Goal: Check status: Check status

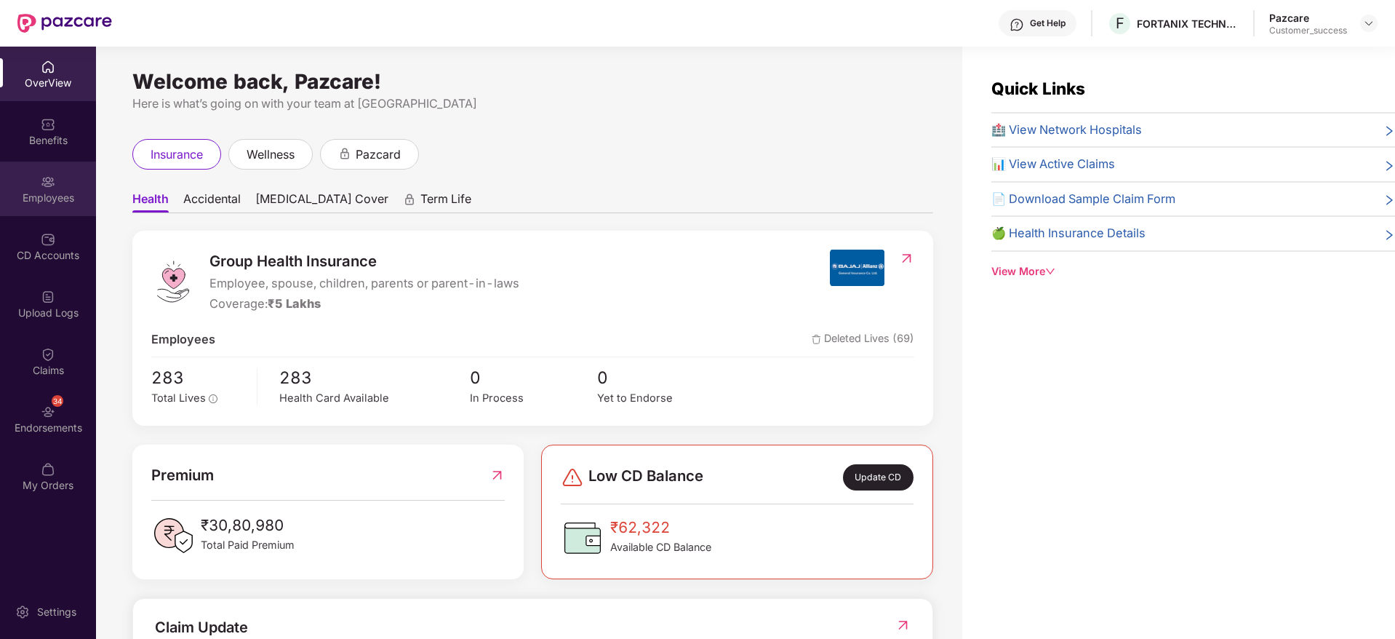
click at [63, 185] on div "Employees" at bounding box center [48, 189] width 96 height 55
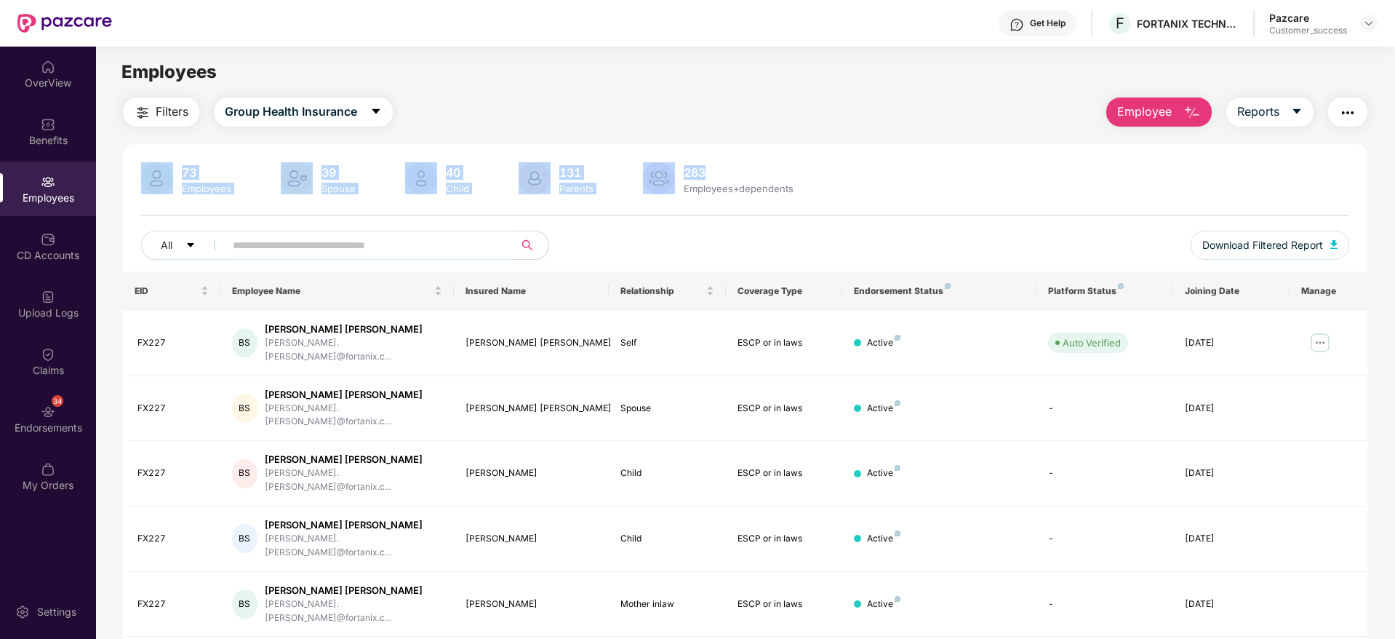
drag, startPoint x: 845, startPoint y: 175, endPoint x: 160, endPoint y: 172, distance: 685.4
click at [160, 172] on div "73 Employees 39 Spouse 40 Child [DEMOGRAPHIC_DATA] Parents 283 Employees+depend…" at bounding box center [745, 179] width 1208 height 35
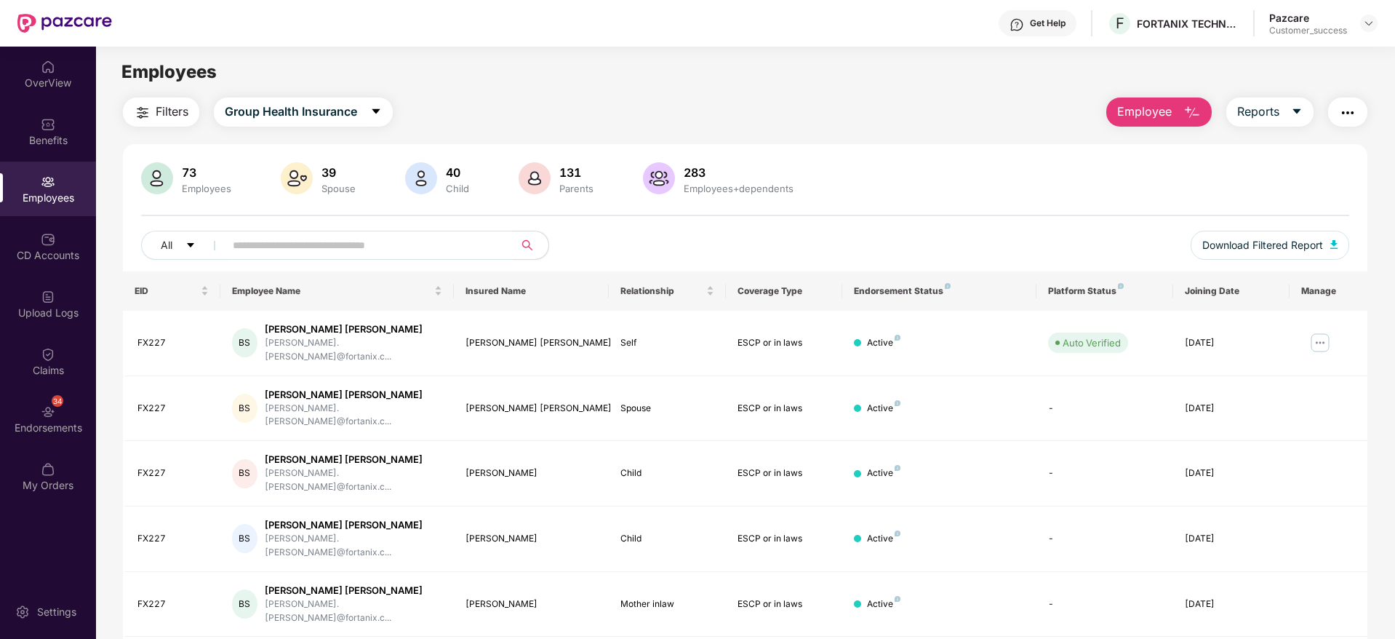
click at [538, 95] on main "Employees Filters Group Health Insurance Employee Reports 73 Employees 39 Spous…" at bounding box center [745, 366] width 1299 height 639
click at [48, 354] on img at bounding box center [48, 354] width 15 height 15
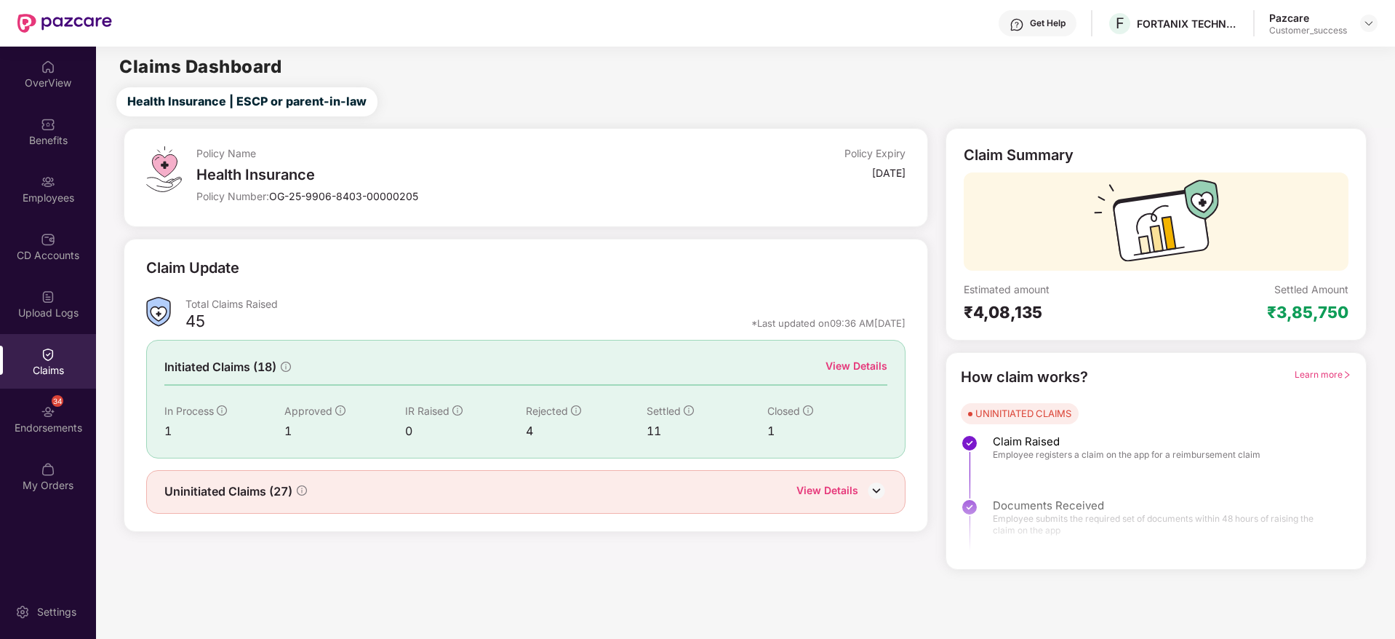
click at [864, 362] on div "View Details" at bounding box center [857, 366] width 62 height 16
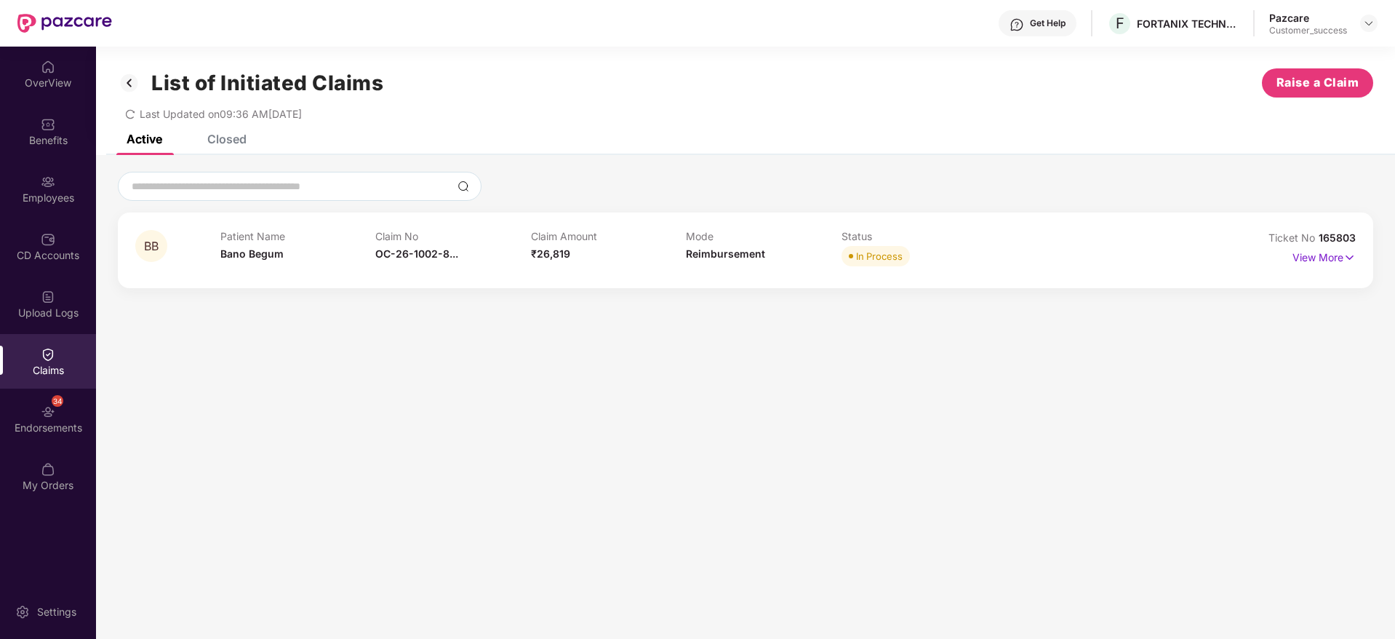
click at [236, 140] on div "Closed" at bounding box center [226, 139] width 39 height 15
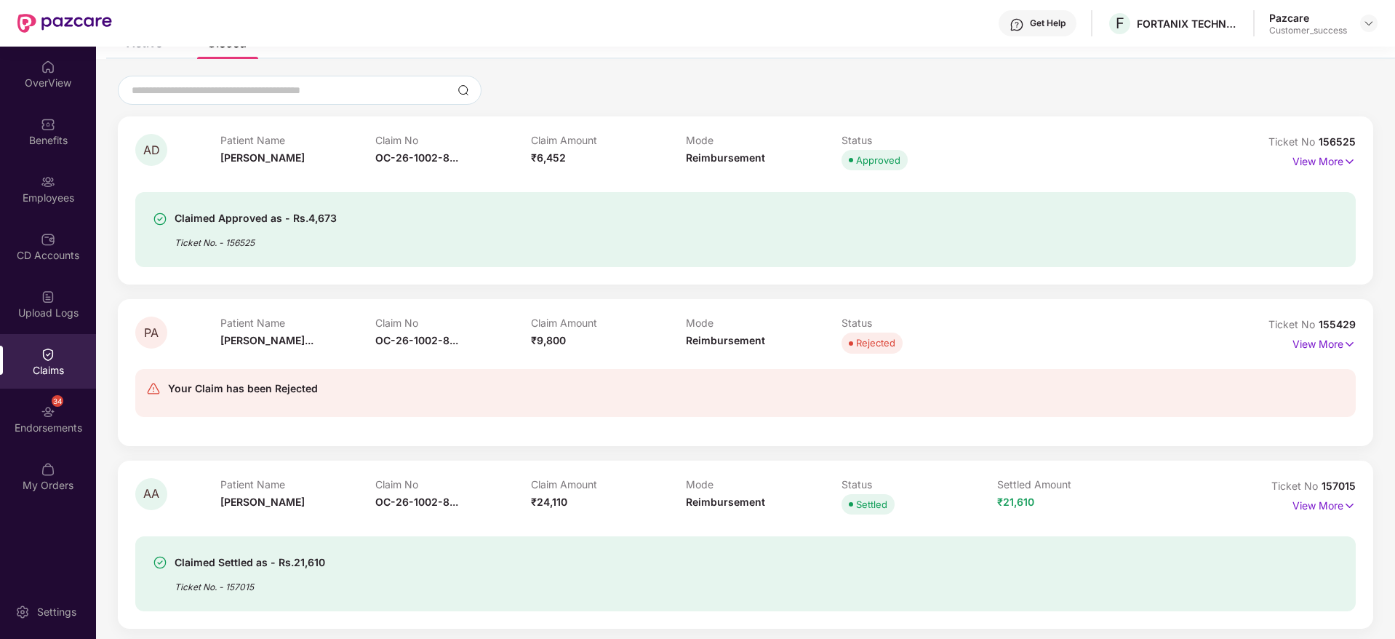
scroll to position [97, 0]
click at [1326, 341] on p "View More" at bounding box center [1324, 341] width 63 height 20
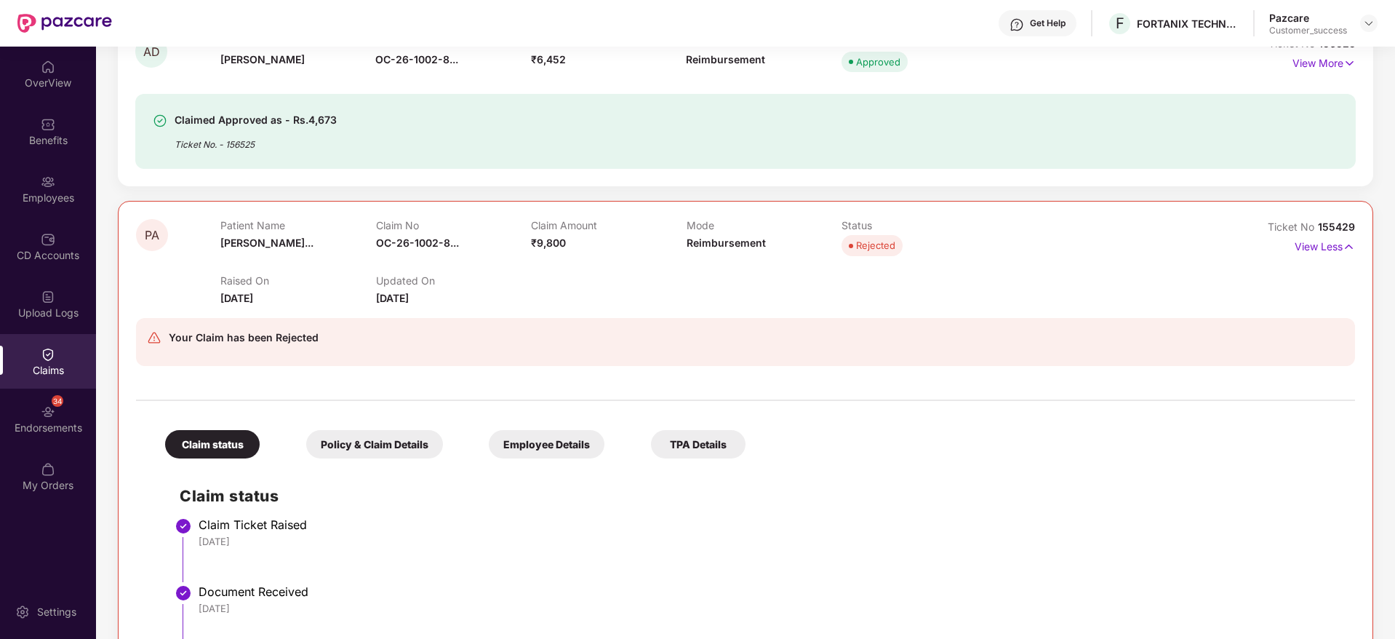
scroll to position [196, 0]
drag, startPoint x: 324, startPoint y: 334, endPoint x: 167, endPoint y: 342, distance: 158.1
click at [167, 342] on div "Your Claim has been Rejected" at bounding box center [646, 340] width 998 height 26
click at [294, 341] on div "Your Claim has been Rejected" at bounding box center [244, 335] width 150 height 17
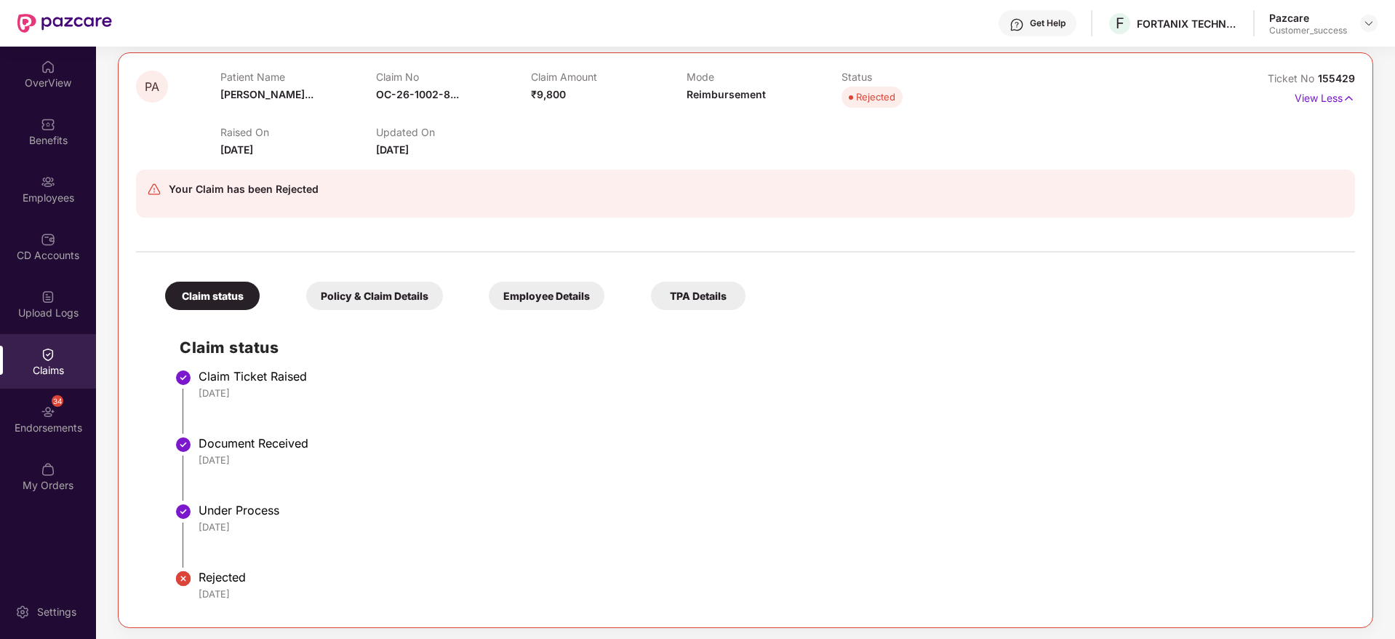
scroll to position [342, 0]
click at [391, 297] on div "Policy & Claim Details" at bounding box center [374, 296] width 137 height 28
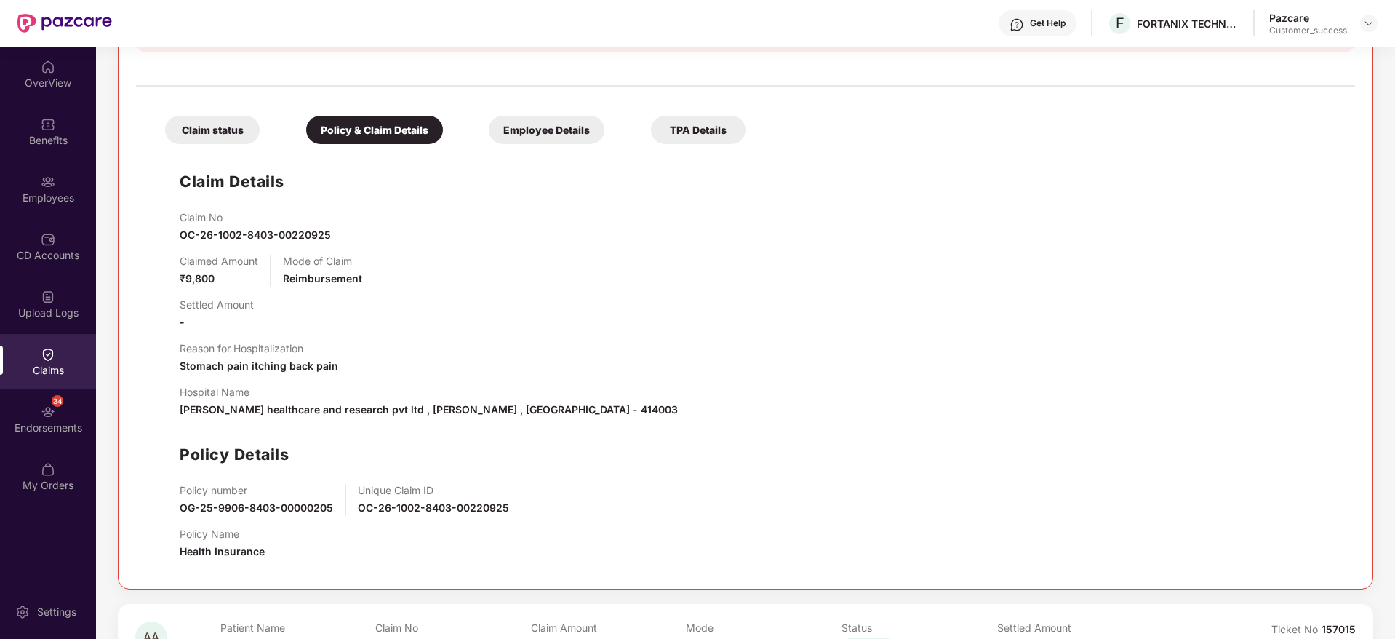
scroll to position [548, 0]
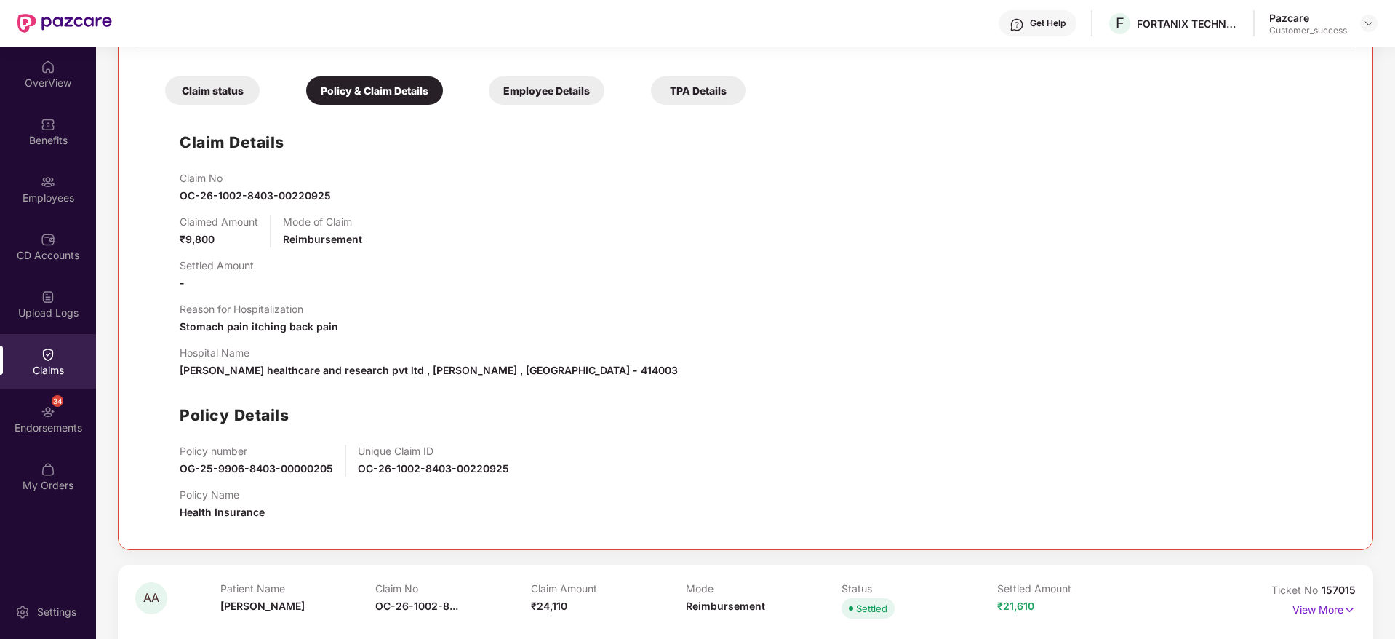
click at [345, 327] on div "Reason for Hospitalization Stomach pain itching back pain" at bounding box center [760, 319] width 1161 height 32
click at [527, 92] on div "Employee Details" at bounding box center [547, 90] width 116 height 28
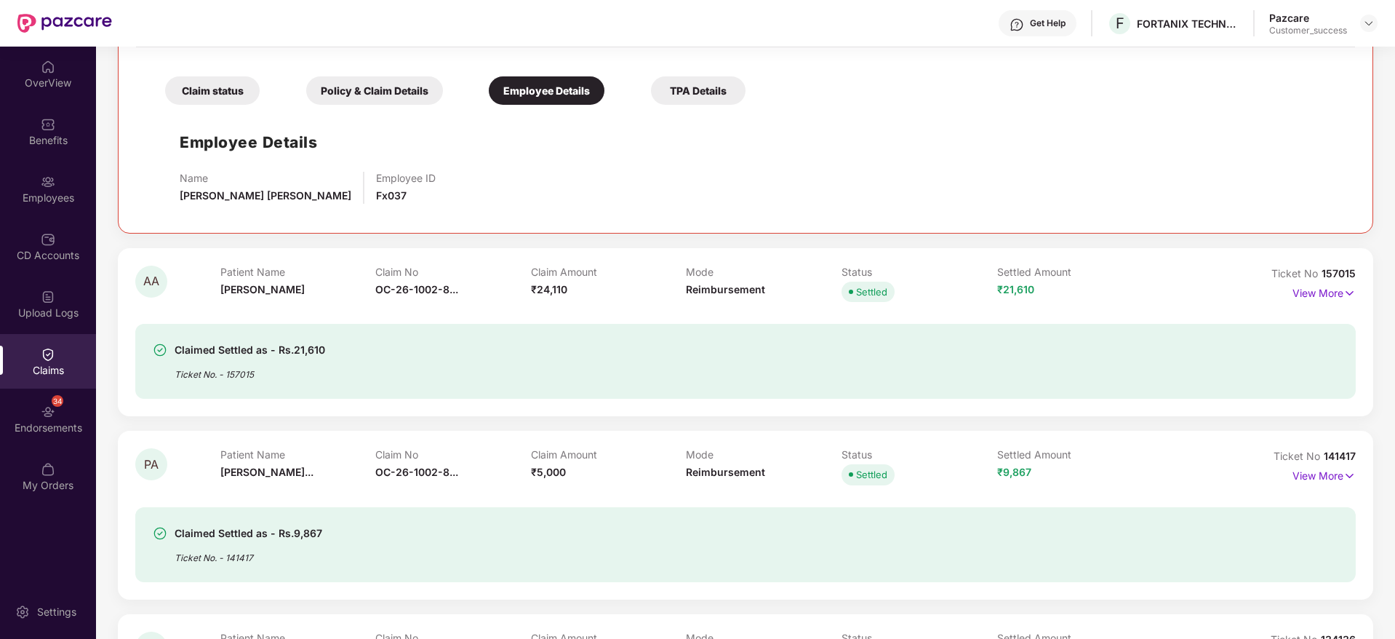
click at [700, 86] on div "TPA Details" at bounding box center [698, 90] width 95 height 28
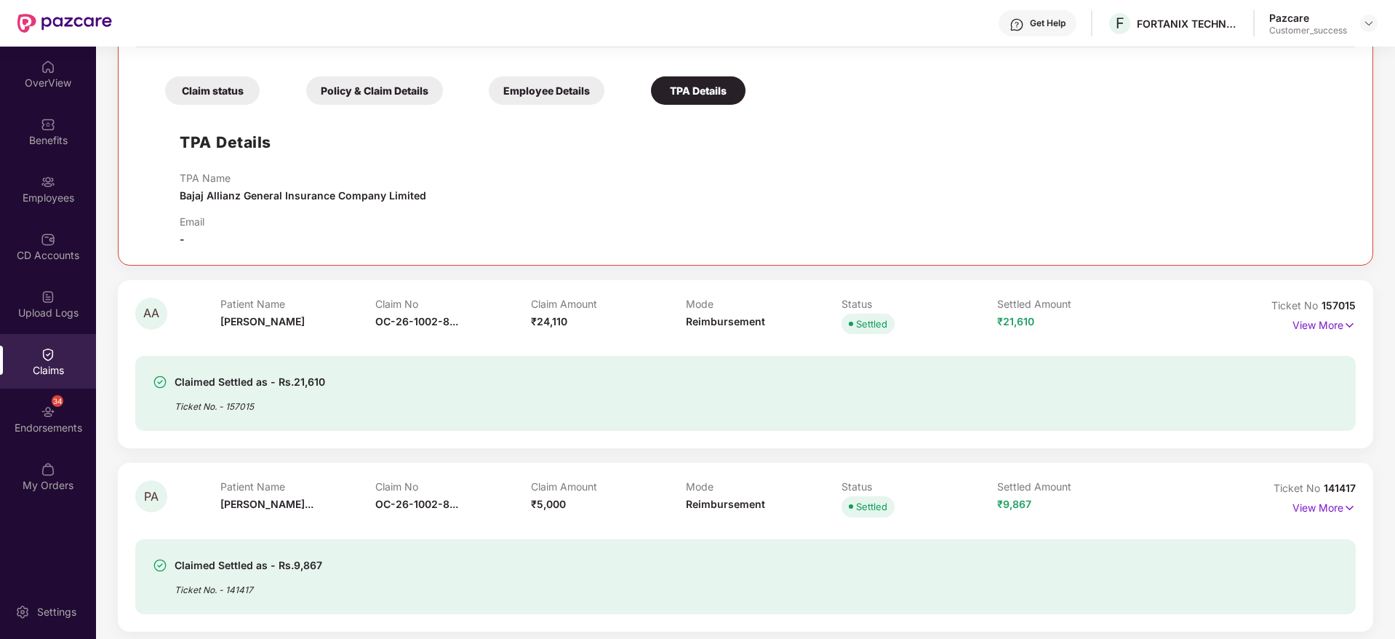
click at [542, 101] on div "Employee Details" at bounding box center [547, 90] width 116 height 28
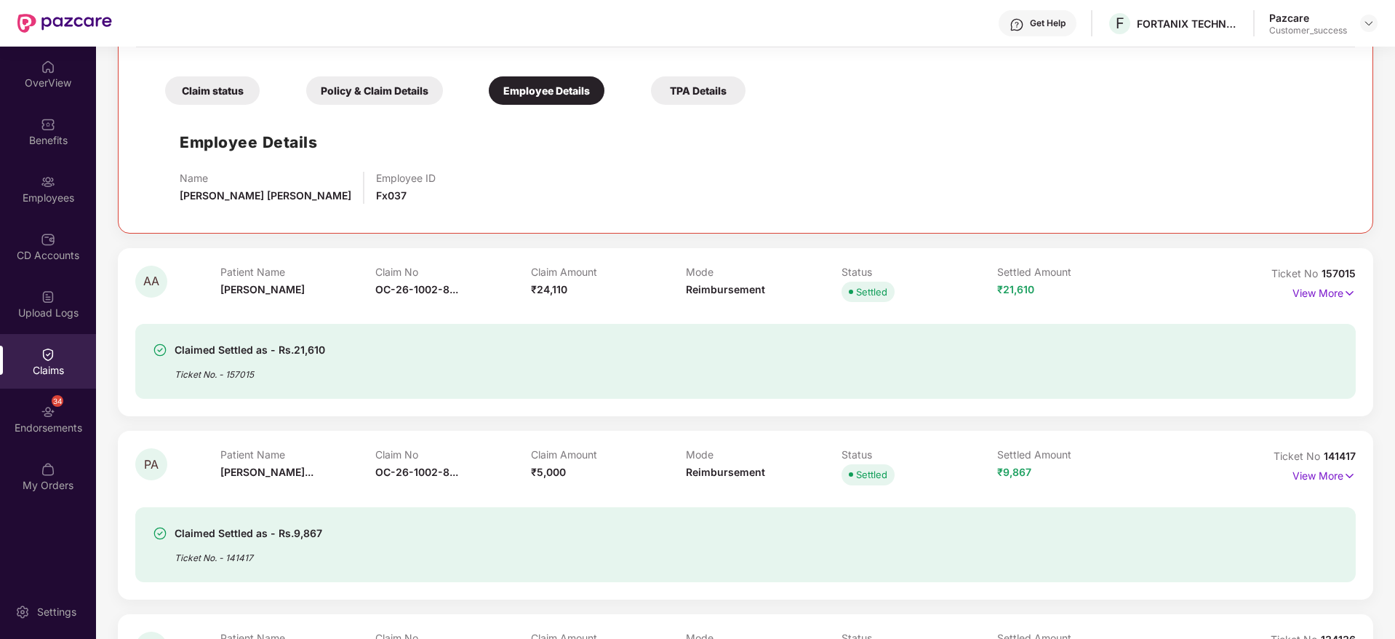
click at [378, 107] on div "Claim status Policy & Claim Details Employee Details TPA Details Employee Detai…" at bounding box center [745, 135] width 1219 height 161
click at [367, 95] on div "Policy & Claim Details" at bounding box center [374, 90] width 137 height 28
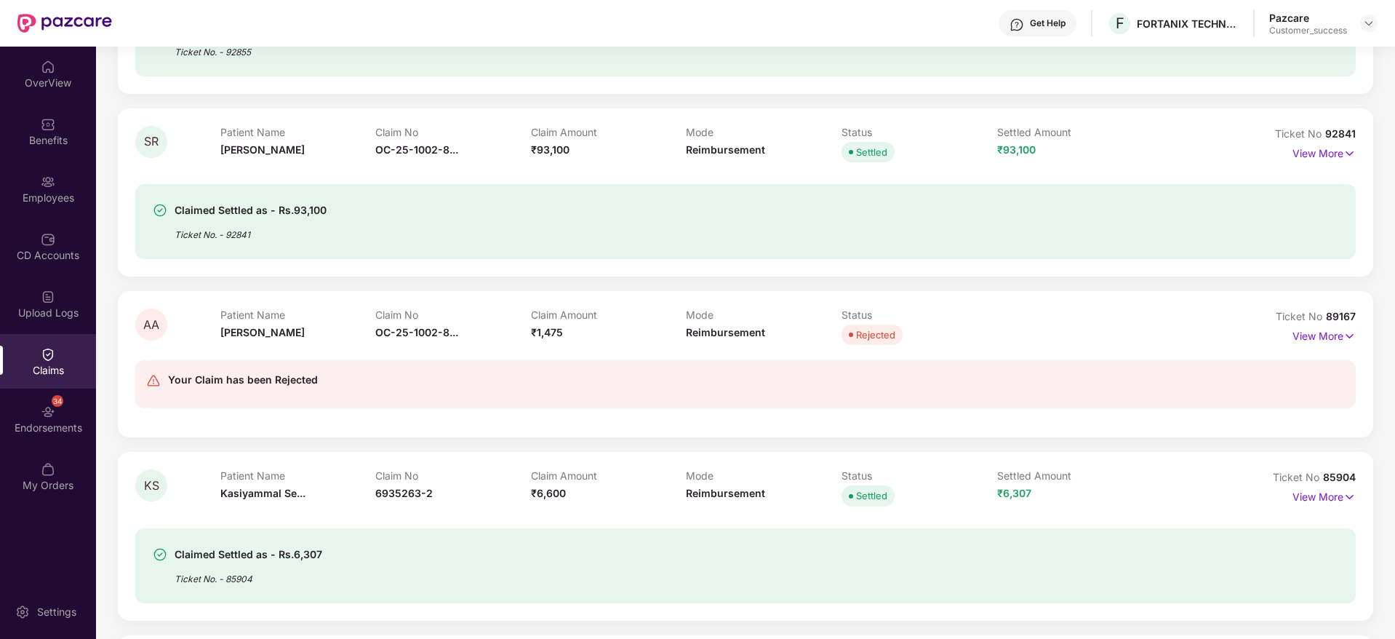
scroll to position [2538, 0]
click at [1327, 330] on p "View More" at bounding box center [1324, 332] width 63 height 20
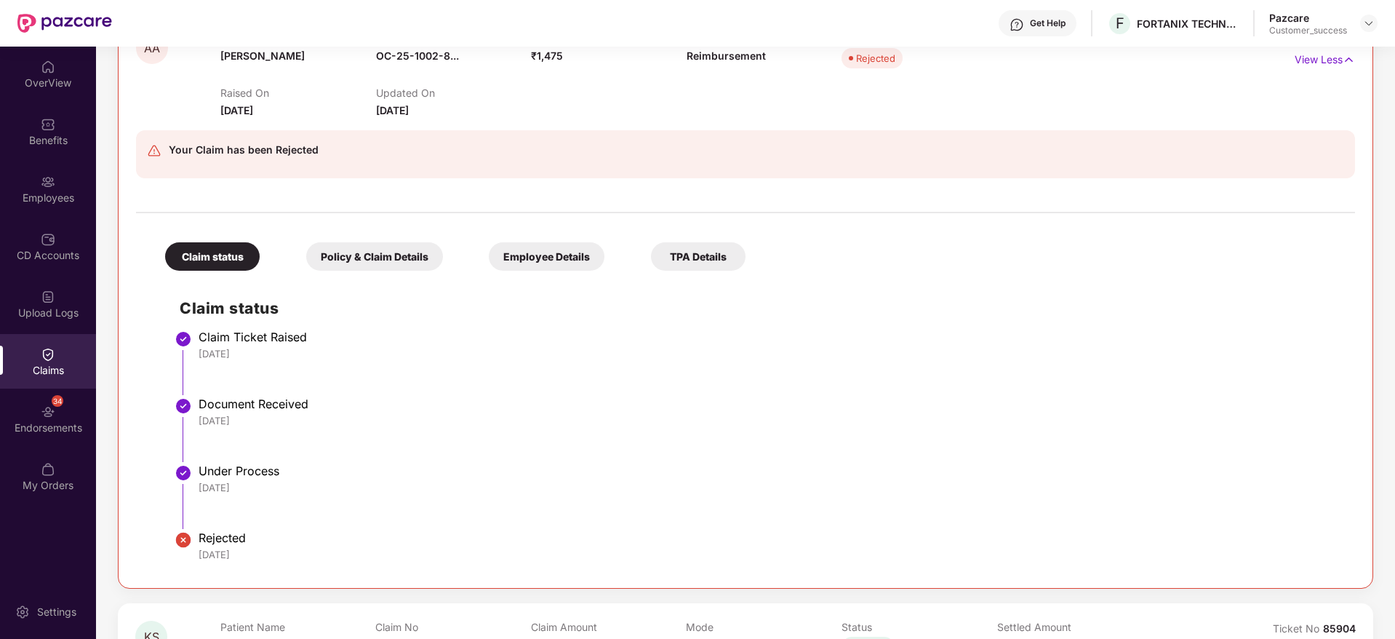
scroll to position [2821, 0]
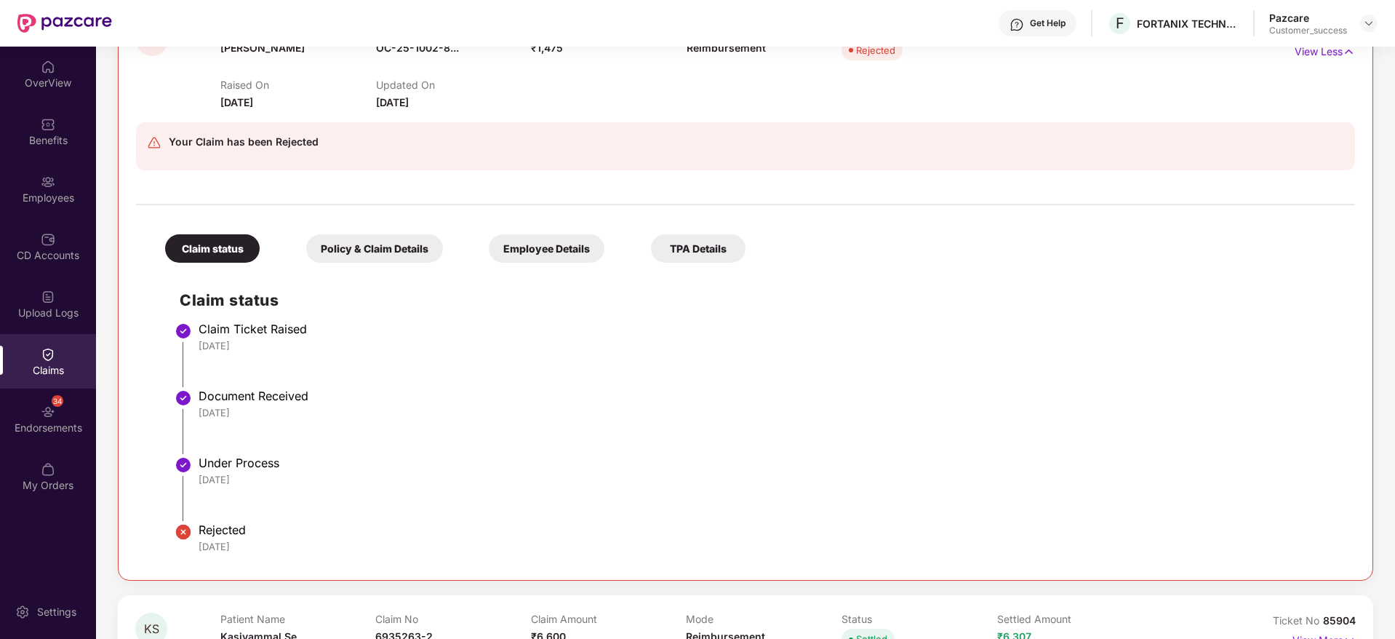
click at [718, 244] on div "TPA Details" at bounding box center [698, 248] width 95 height 28
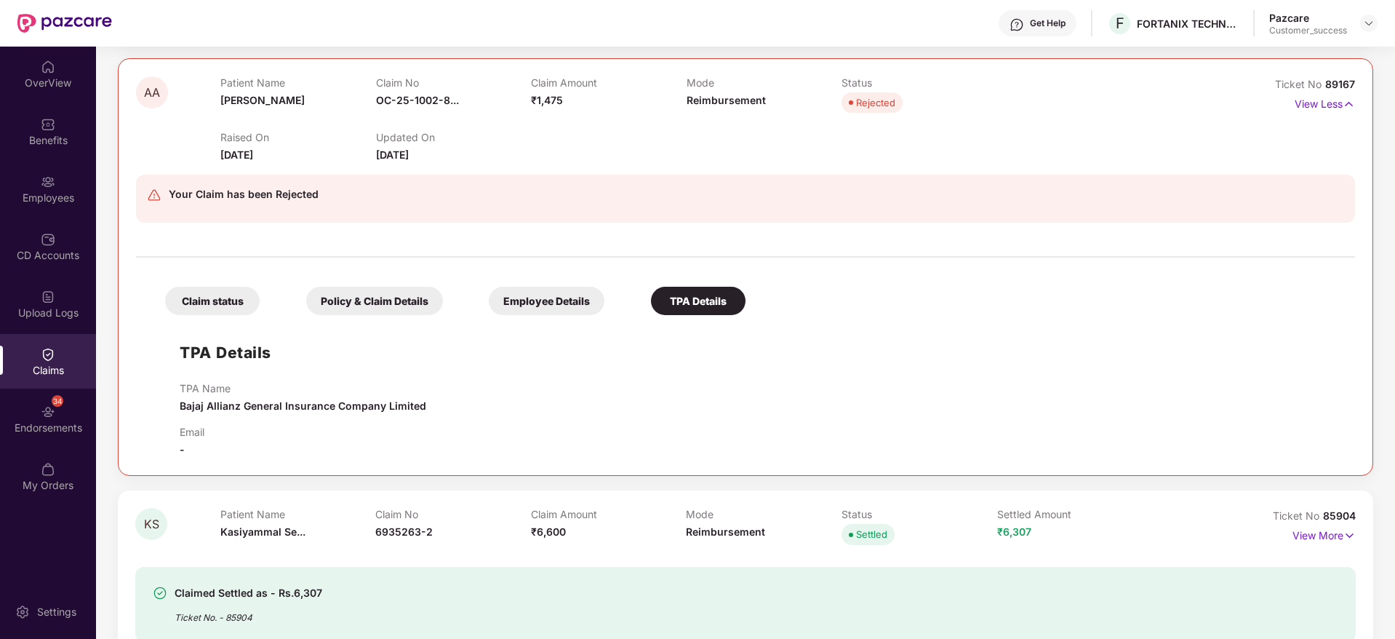
scroll to position [2767, 0]
click at [549, 304] on div "Employee Details" at bounding box center [547, 303] width 116 height 28
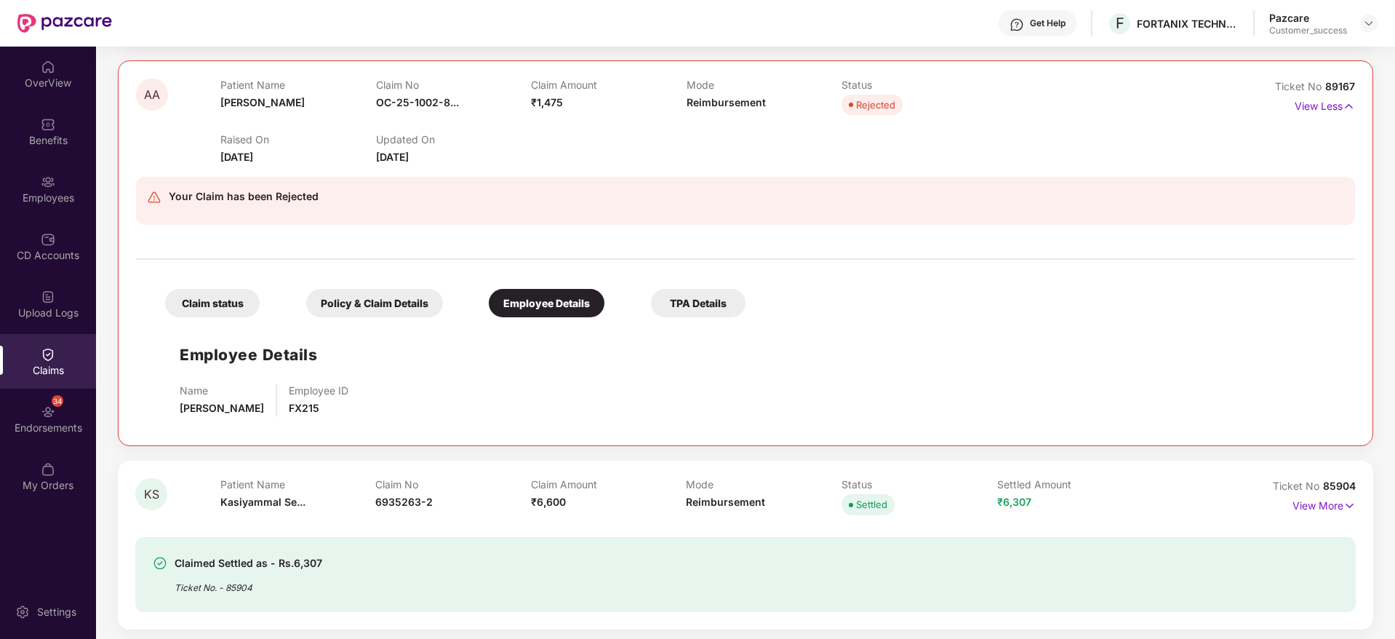
click at [395, 303] on div "Policy & Claim Details" at bounding box center [374, 303] width 137 height 28
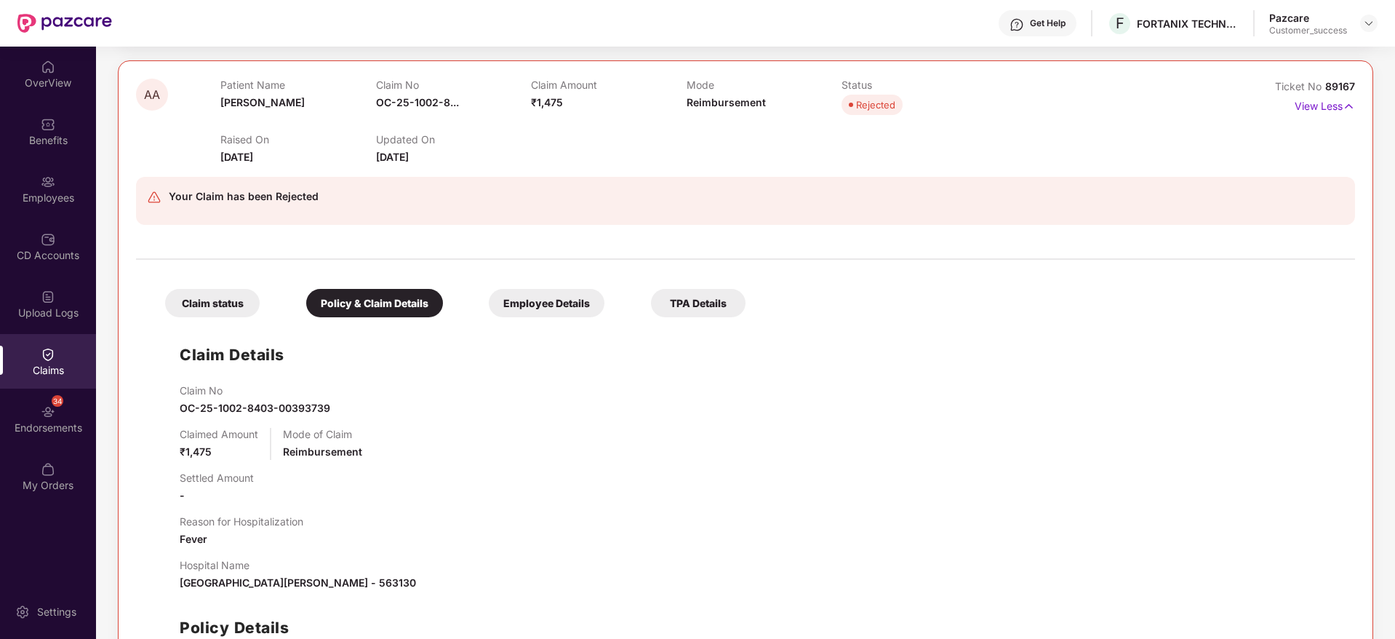
click at [218, 300] on div "Claim status" at bounding box center [212, 303] width 95 height 28
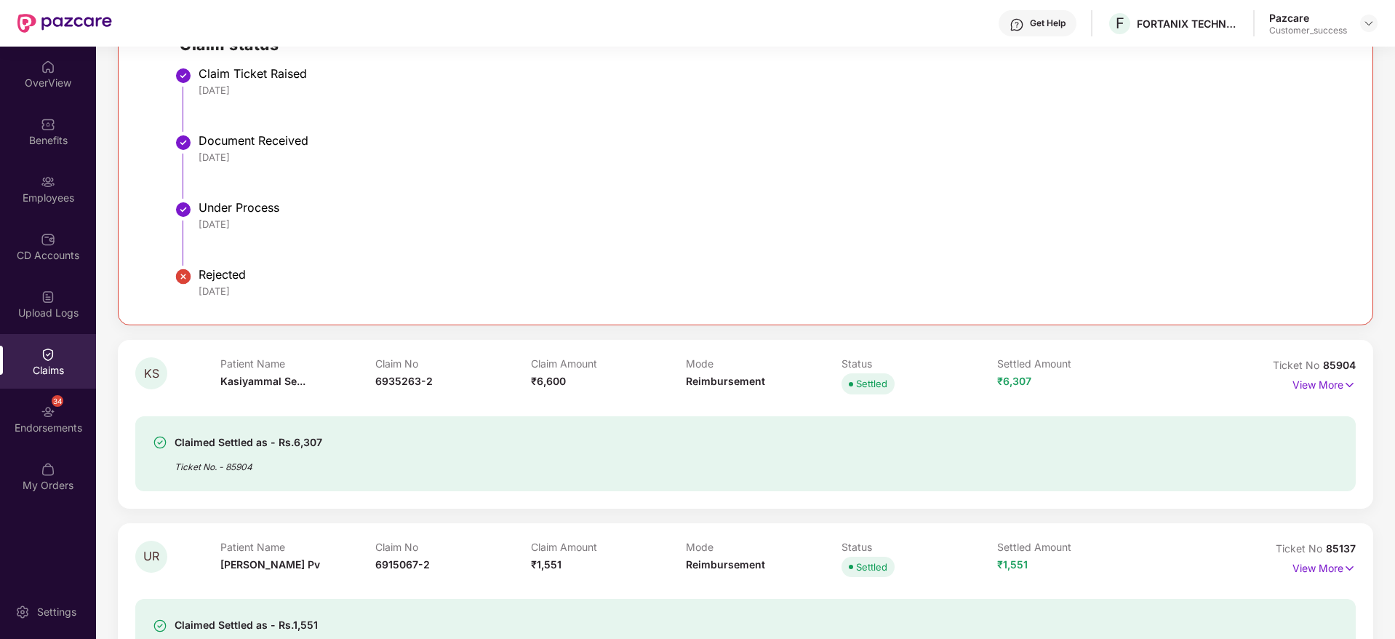
scroll to position [3094, 0]
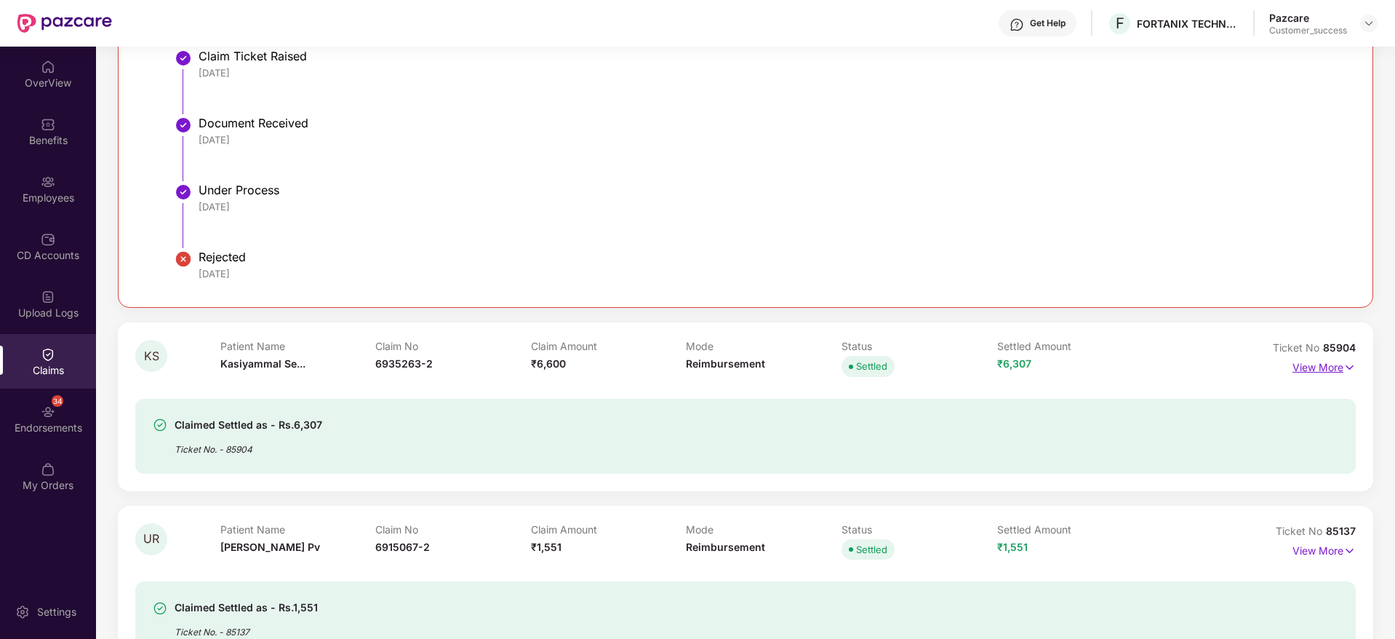
click at [1326, 373] on p "View More" at bounding box center [1324, 366] width 63 height 20
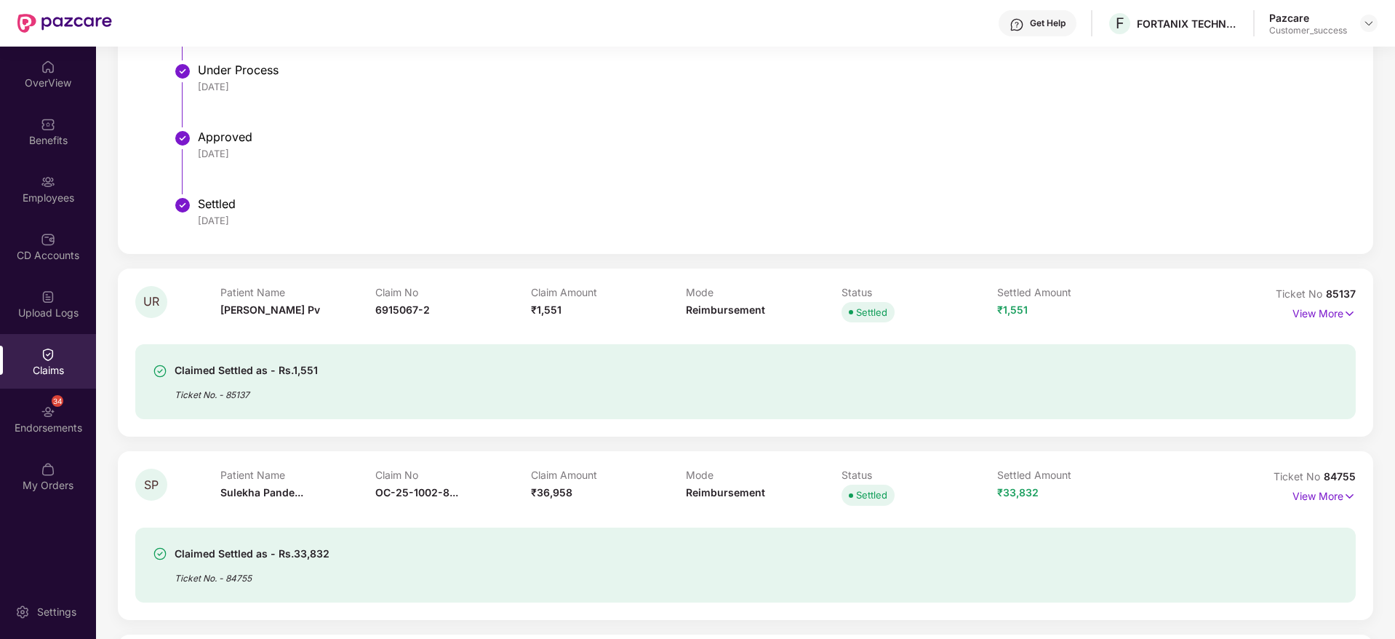
scroll to position [3982, 0]
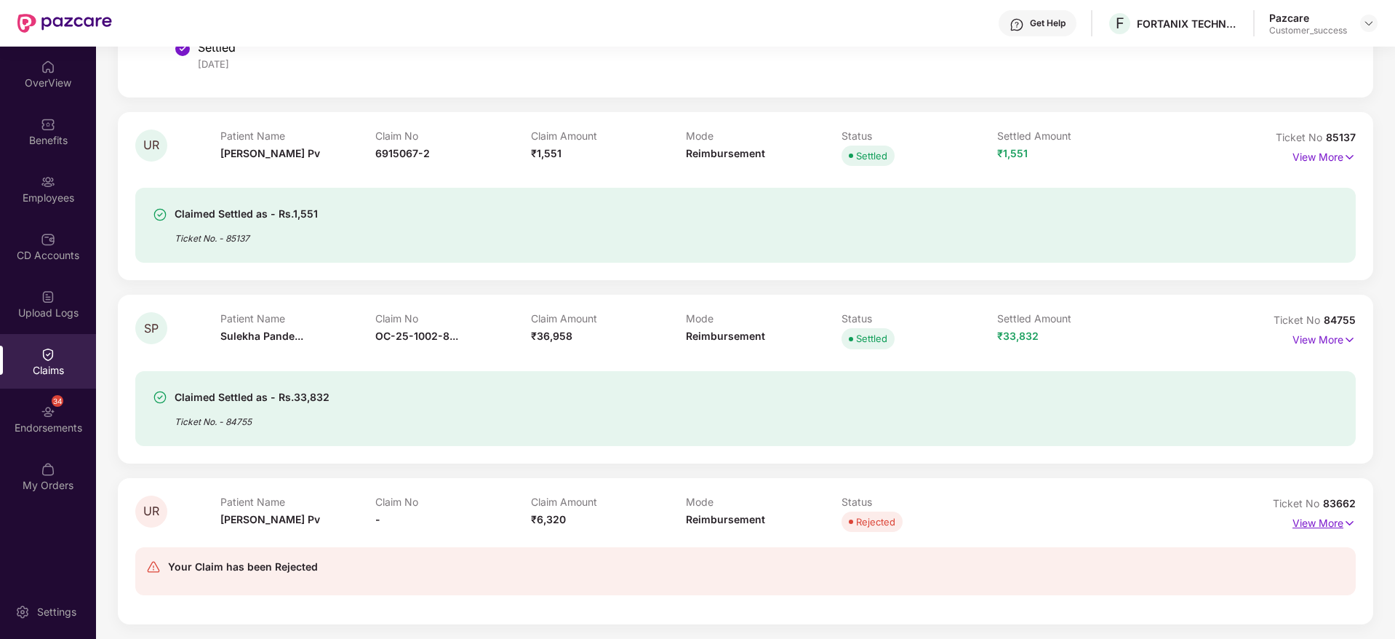
click at [1323, 522] on p "View More" at bounding box center [1324, 521] width 63 height 20
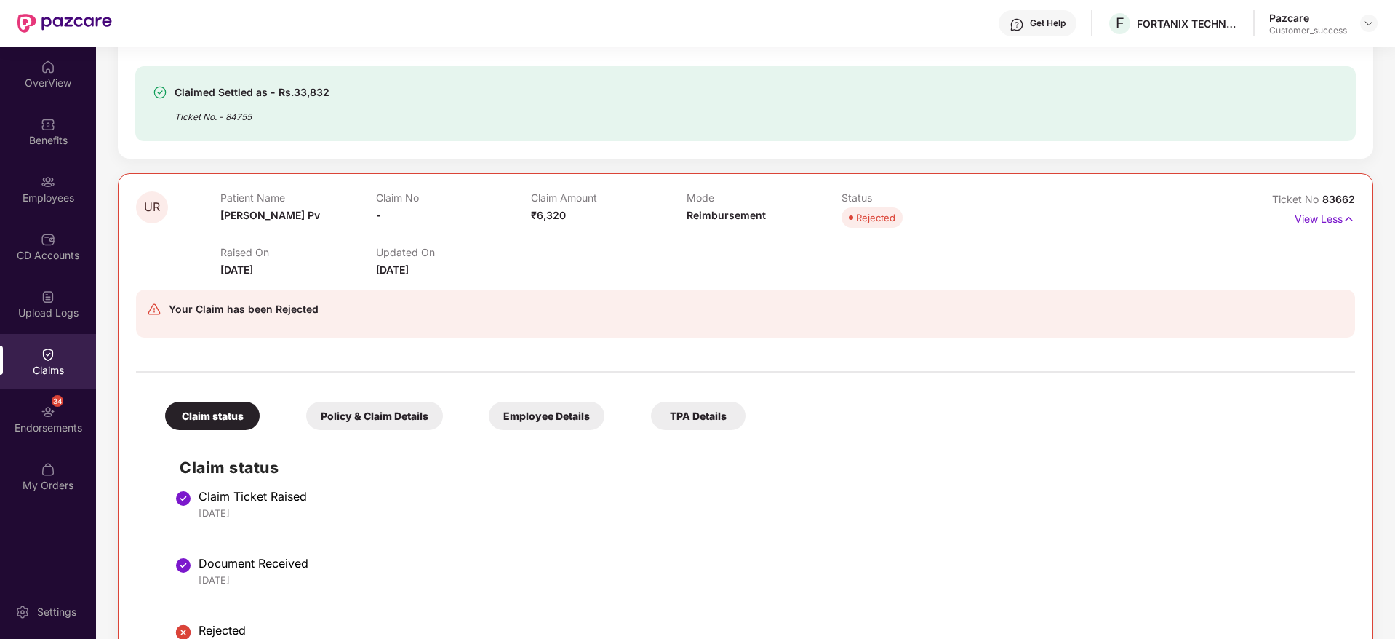
scroll to position [4343, 0]
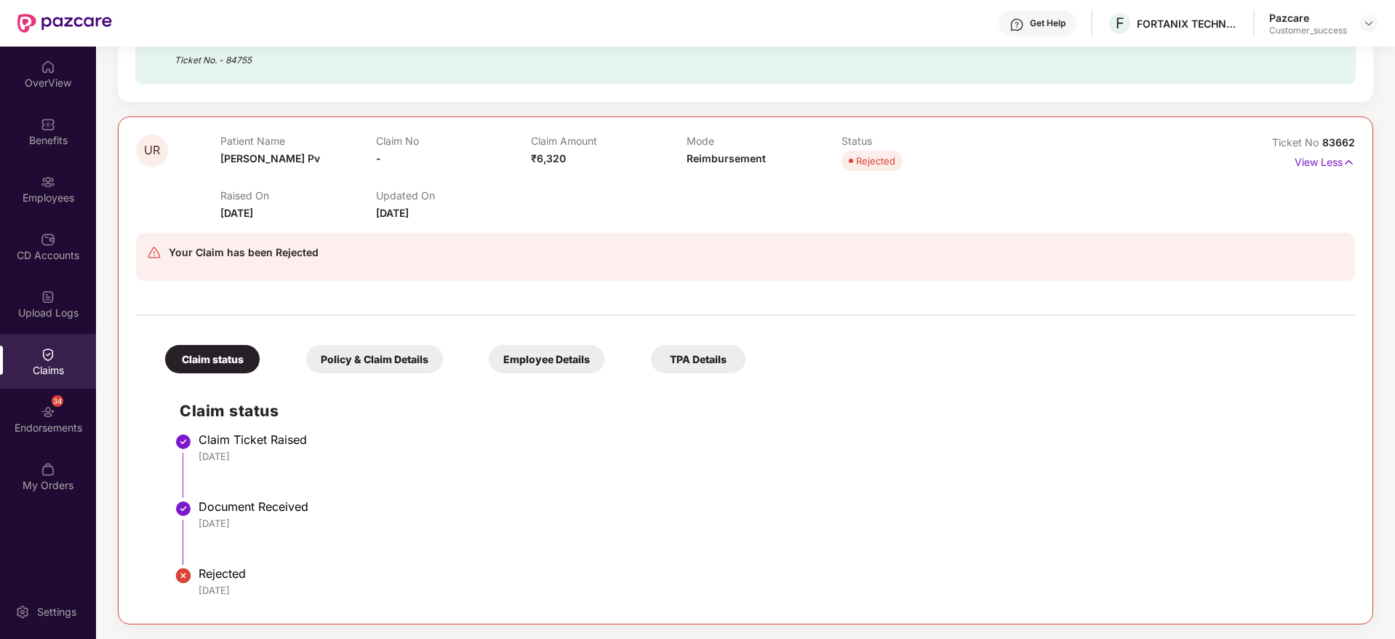
click at [370, 365] on div "Policy & Claim Details" at bounding box center [374, 359] width 137 height 28
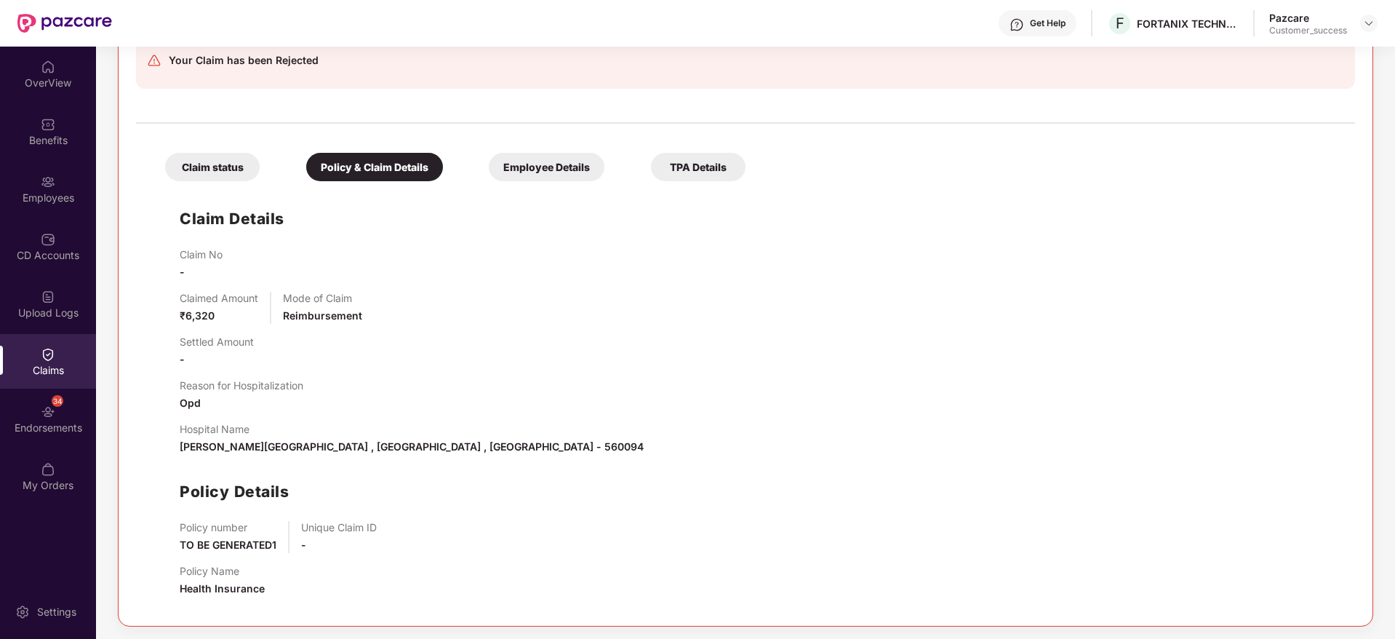
scroll to position [4538, 0]
click at [566, 147] on div "Claim status Policy & Claim Details Employee Details TPA Details" at bounding box center [448, 157] width 595 height 43
click at [565, 156] on div "Employee Details" at bounding box center [547, 165] width 116 height 28
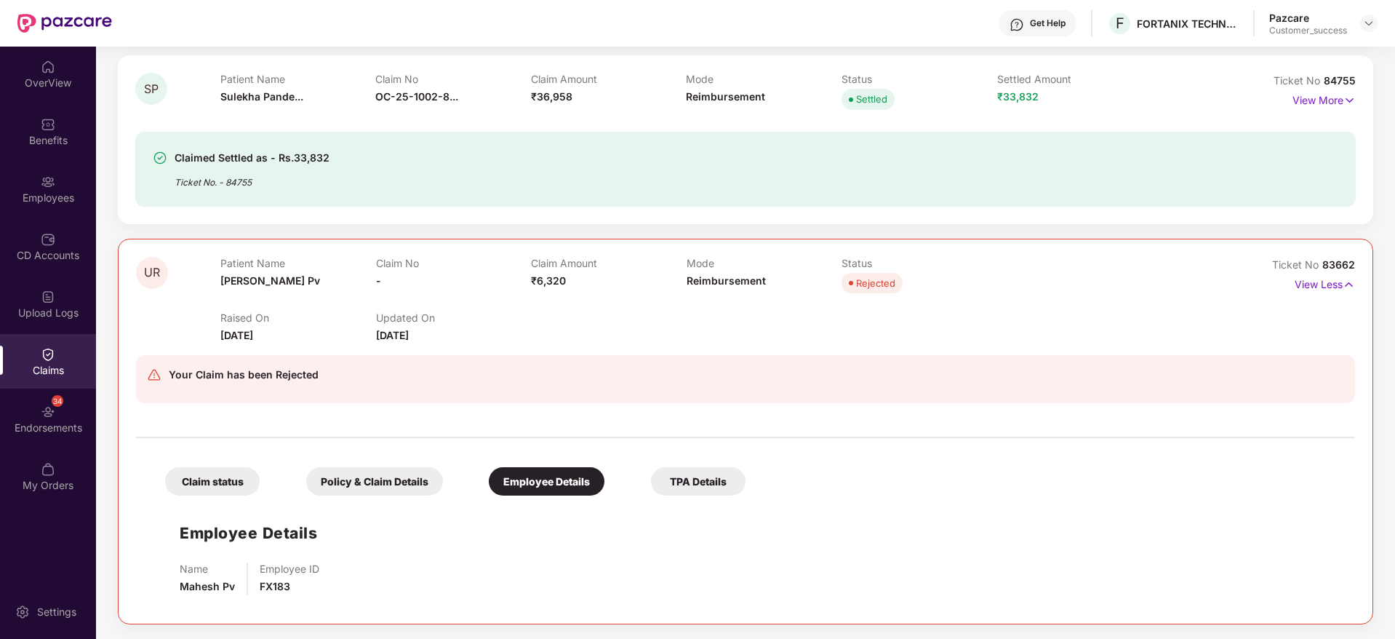
click at [690, 482] on div "TPA Details" at bounding box center [698, 481] width 95 height 28
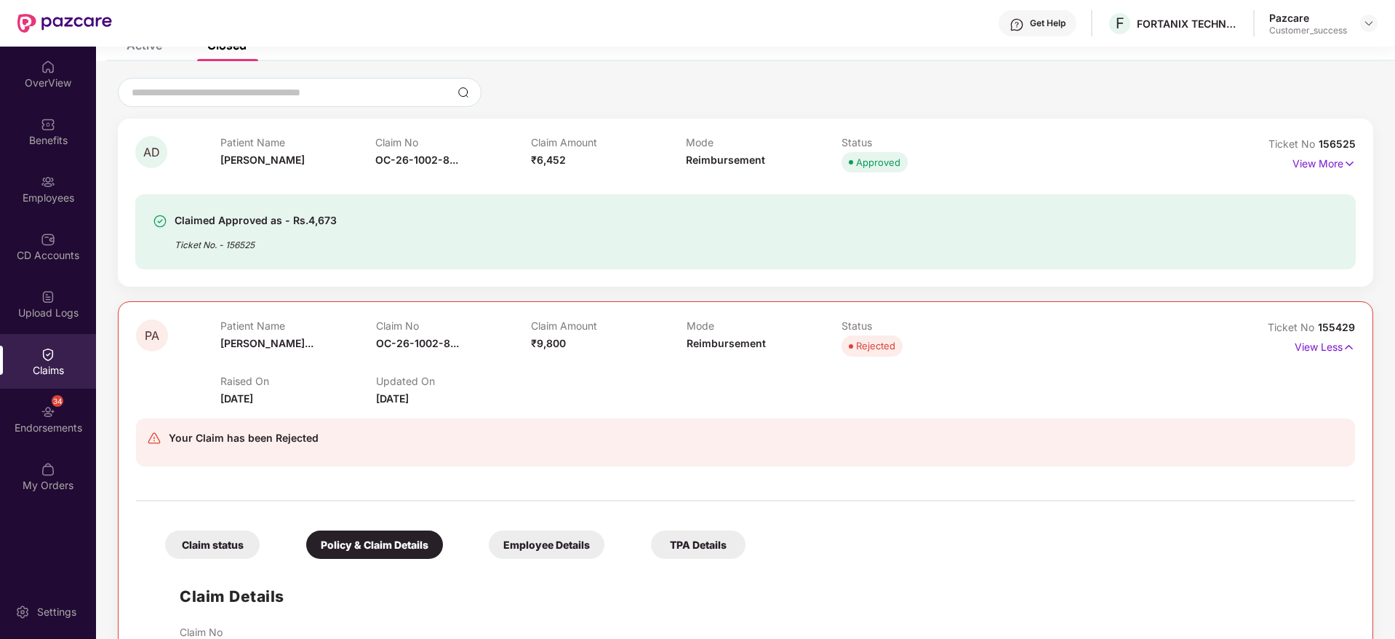
scroll to position [109, 0]
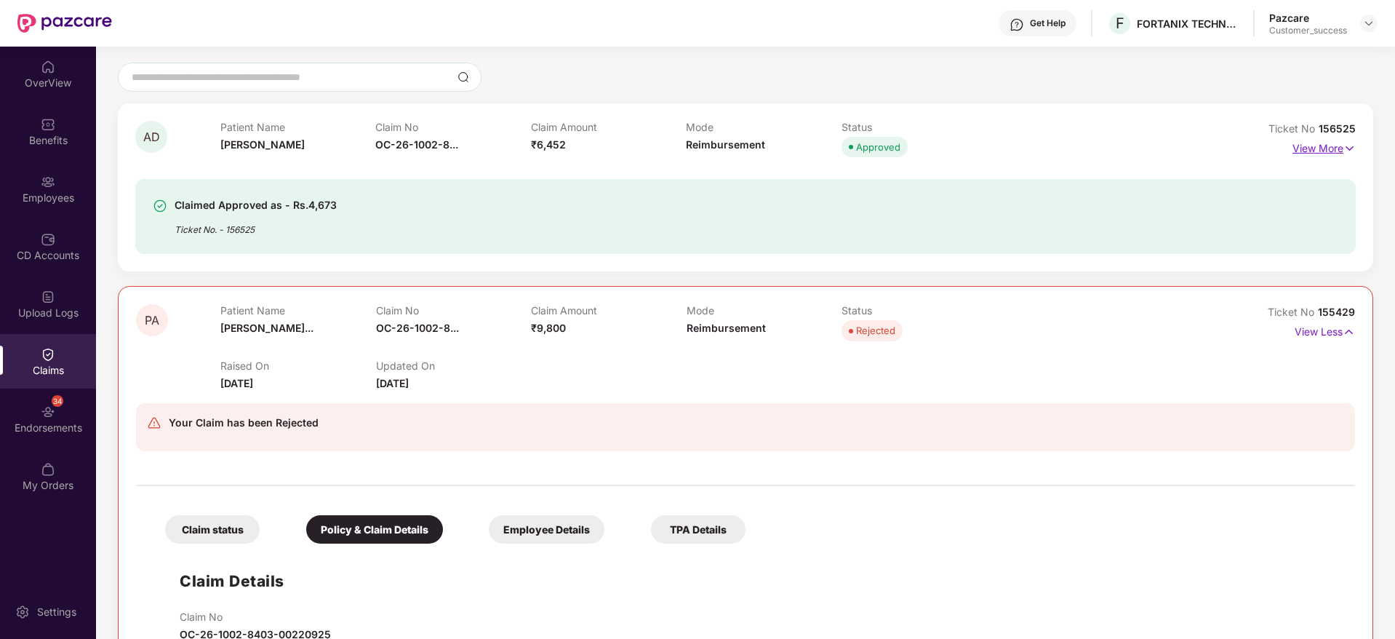
click at [1347, 142] on img at bounding box center [1350, 148] width 12 height 16
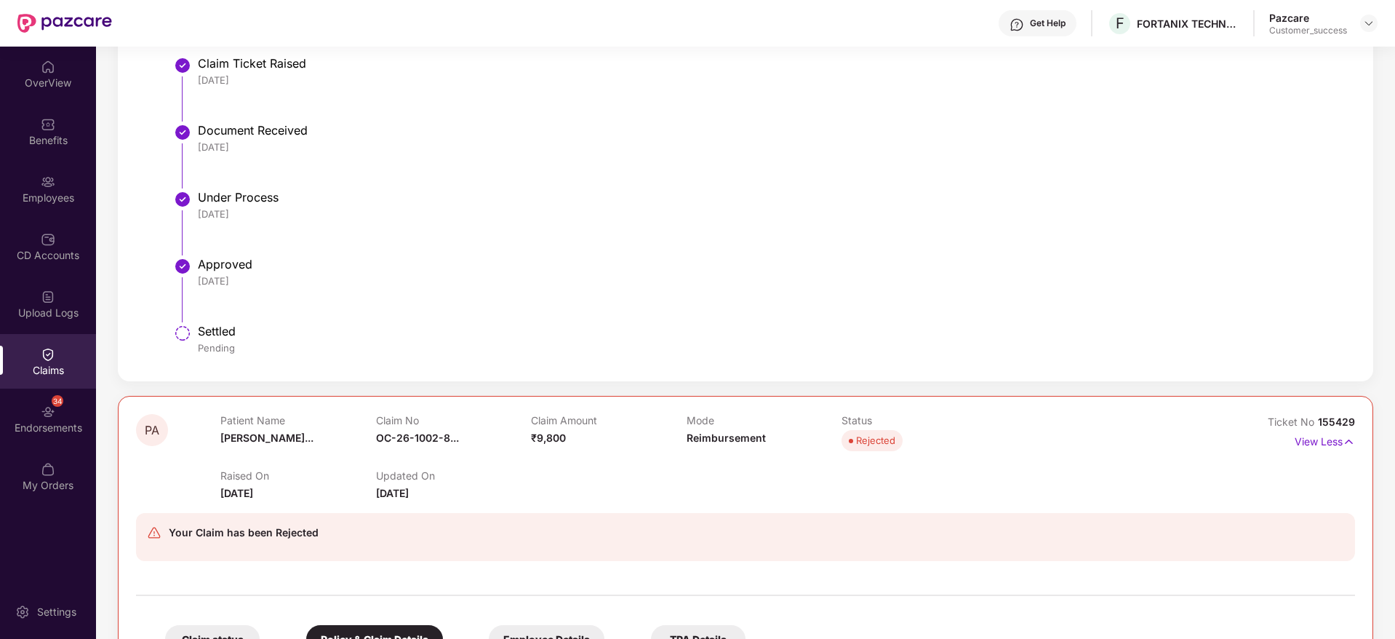
scroll to position [366, 0]
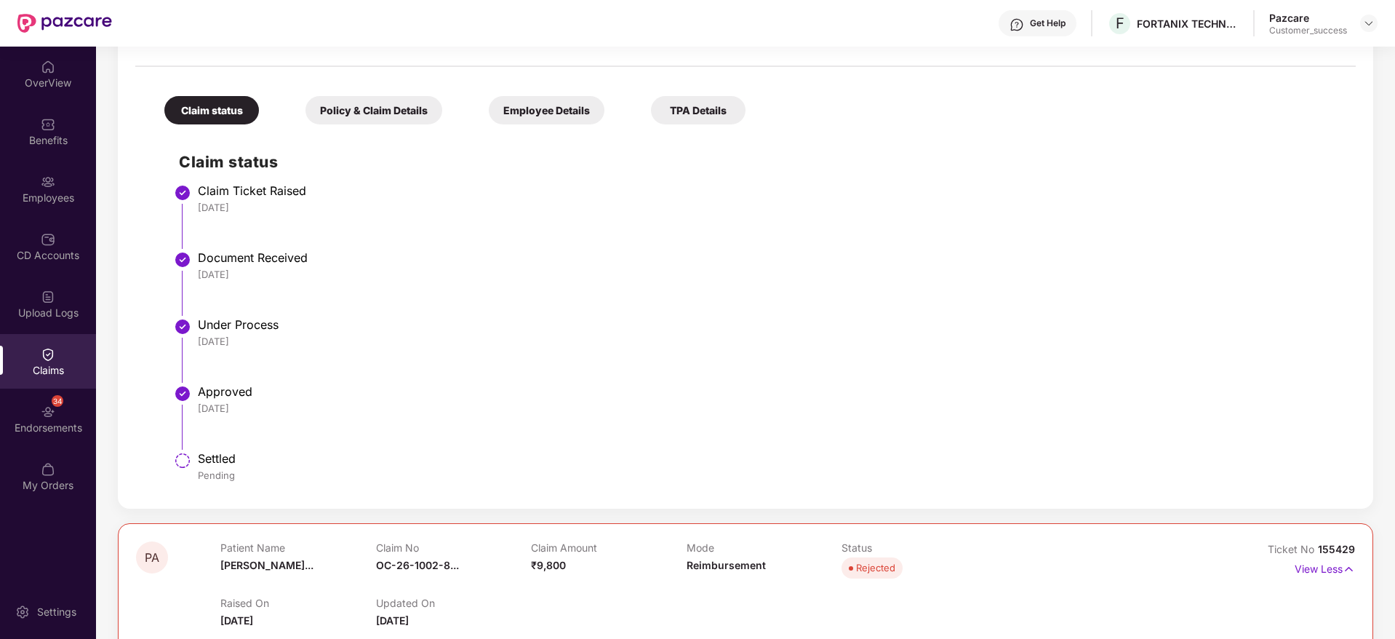
click at [396, 122] on div "Policy & Claim Details" at bounding box center [374, 110] width 137 height 28
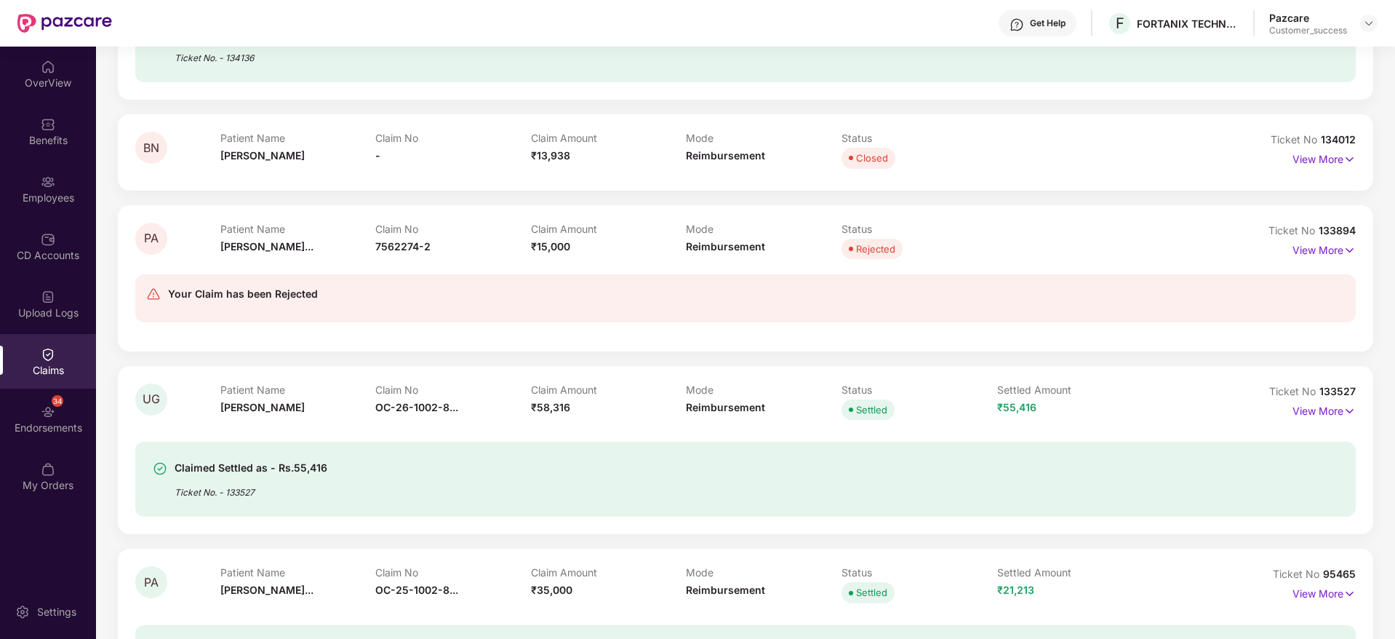
scroll to position [2102, 0]
click at [1347, 409] on img at bounding box center [1350, 410] width 12 height 16
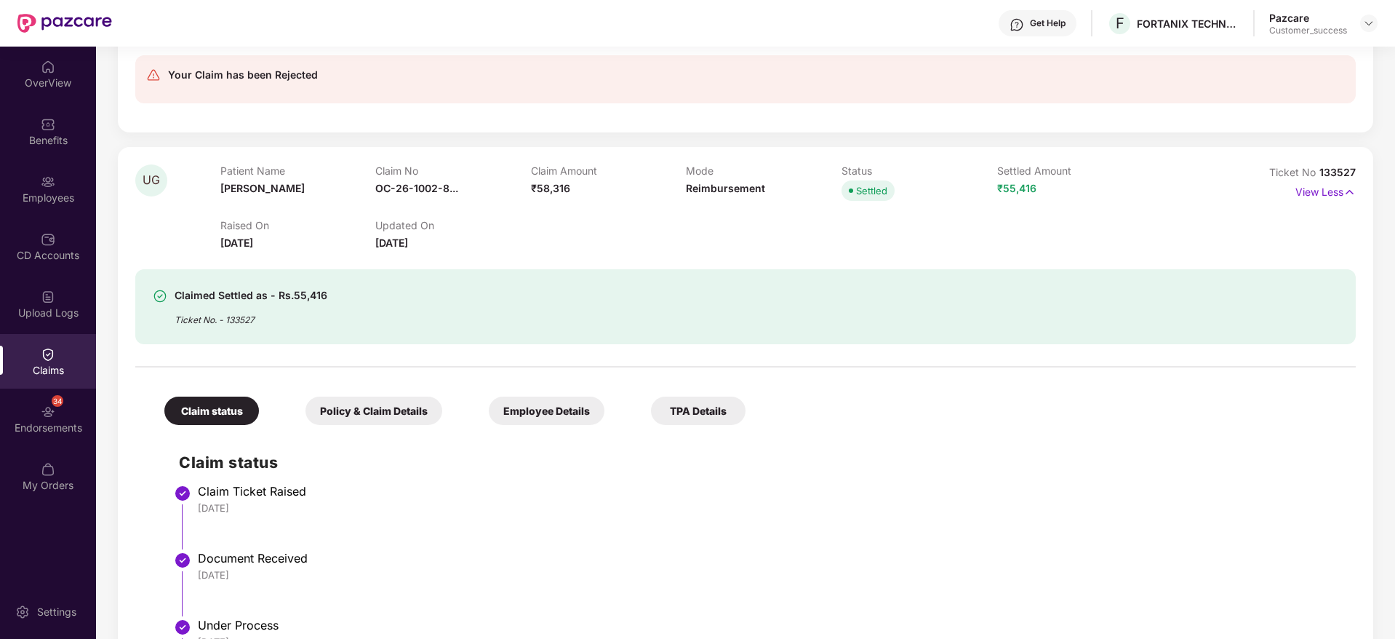
scroll to position [2488, 0]
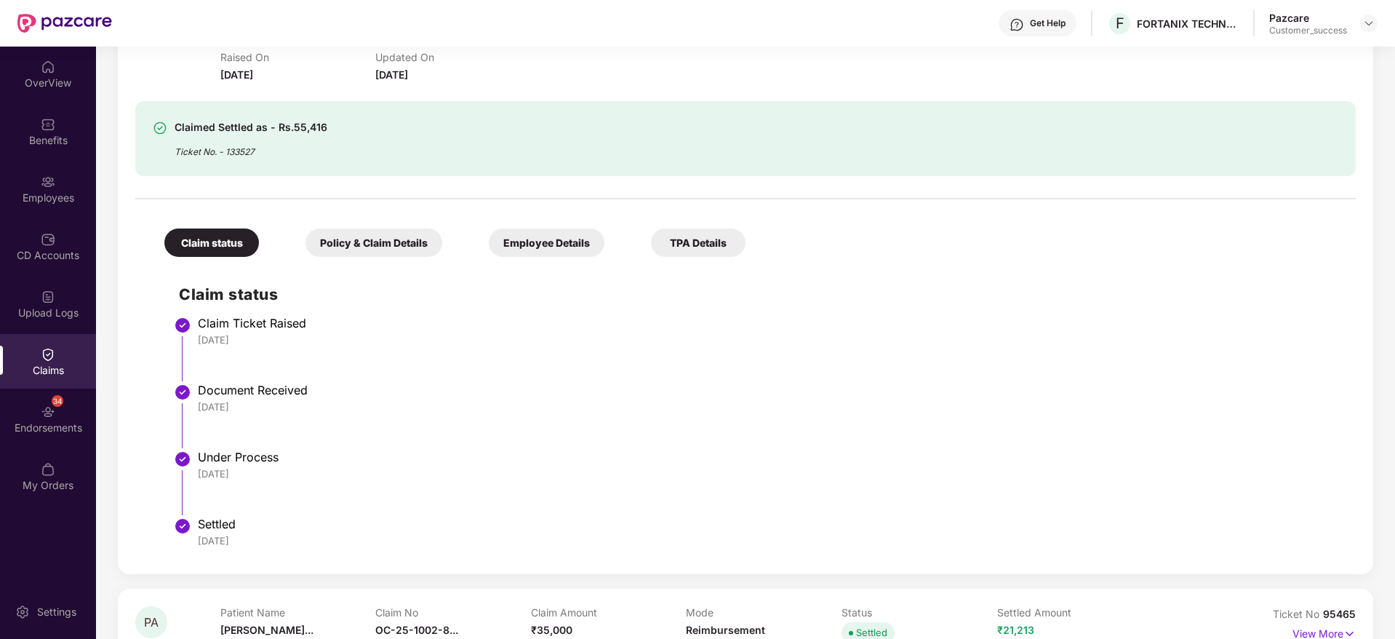
click at [408, 252] on div "Policy & Claim Details" at bounding box center [374, 242] width 137 height 28
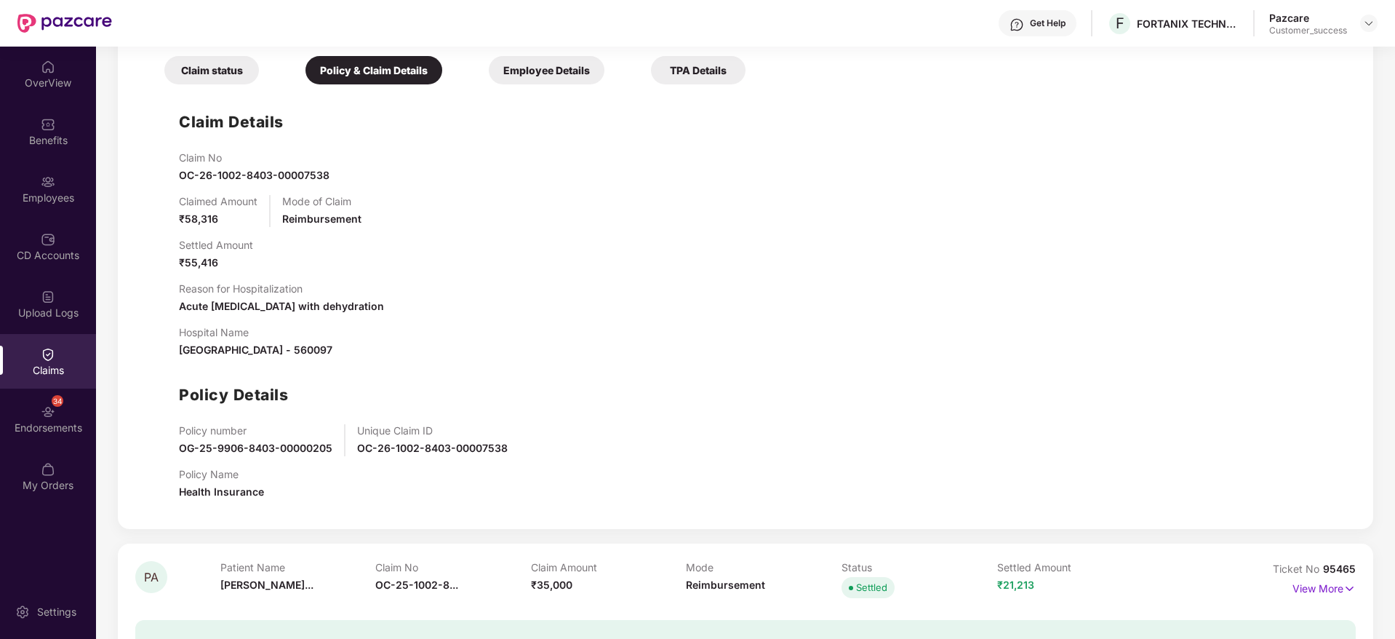
scroll to position [2662, 0]
click at [517, 61] on div "Employee Details" at bounding box center [547, 69] width 116 height 28
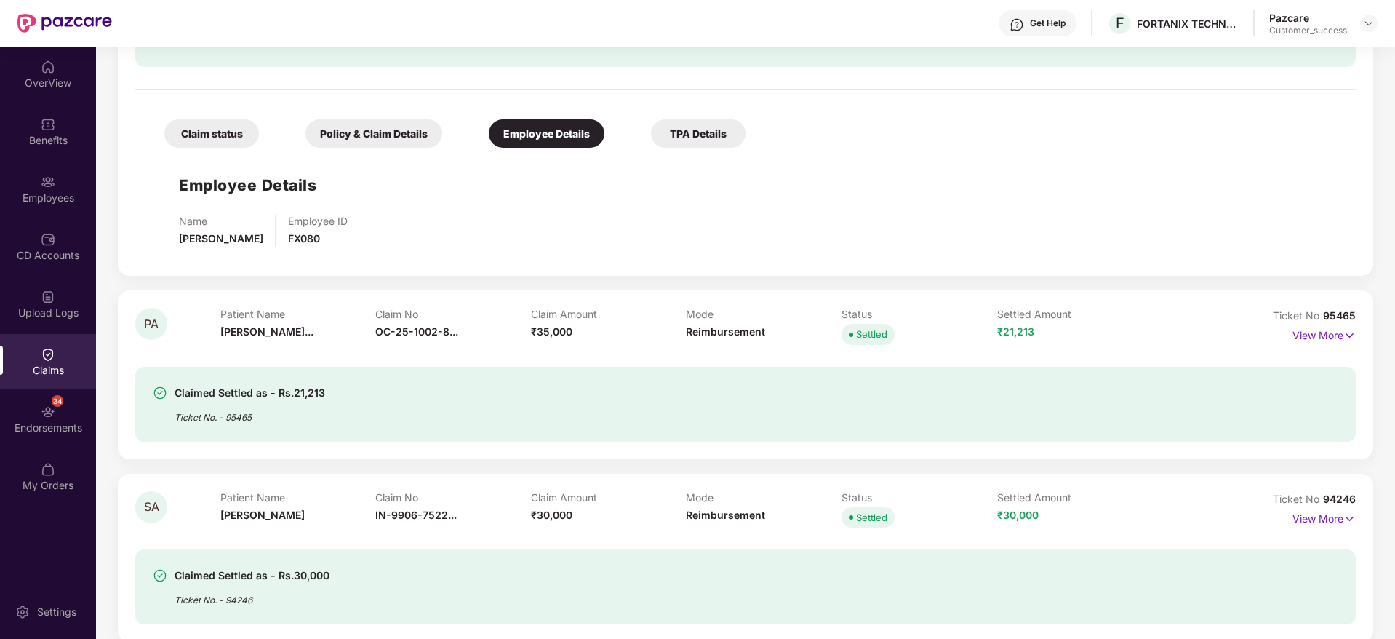
scroll to position [2597, 0]
click at [728, 135] on div "TPA Details" at bounding box center [698, 134] width 95 height 28
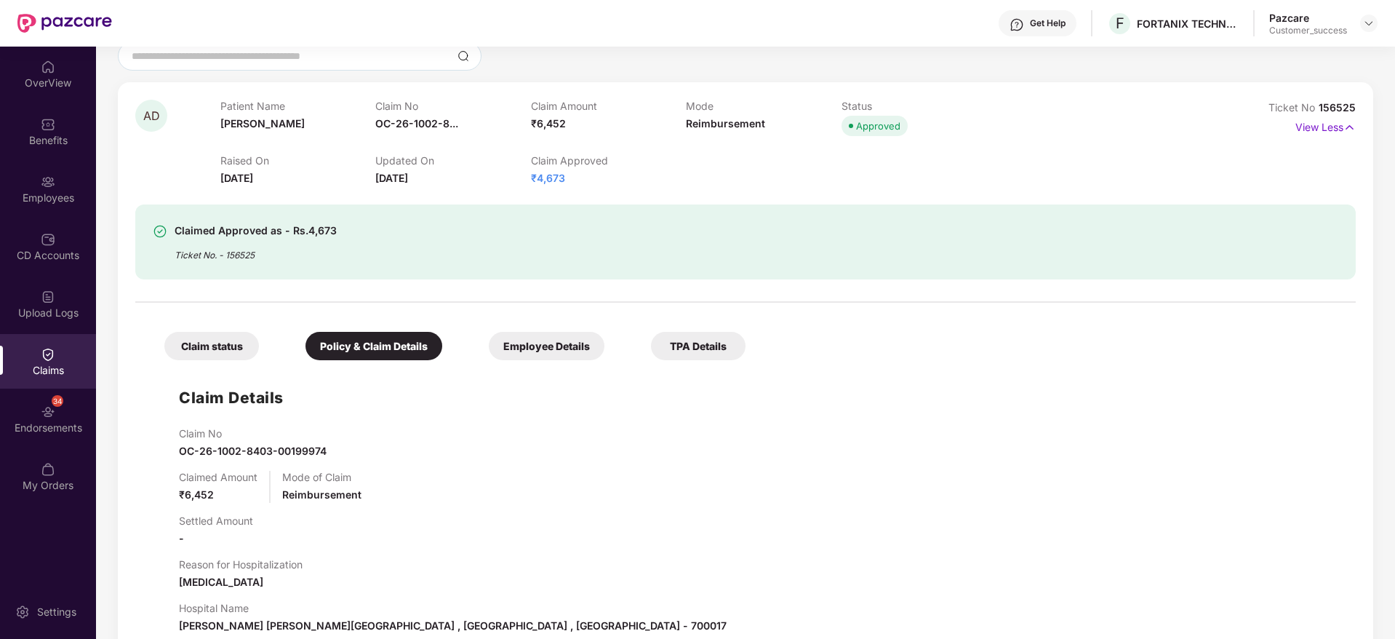
scroll to position [0, 0]
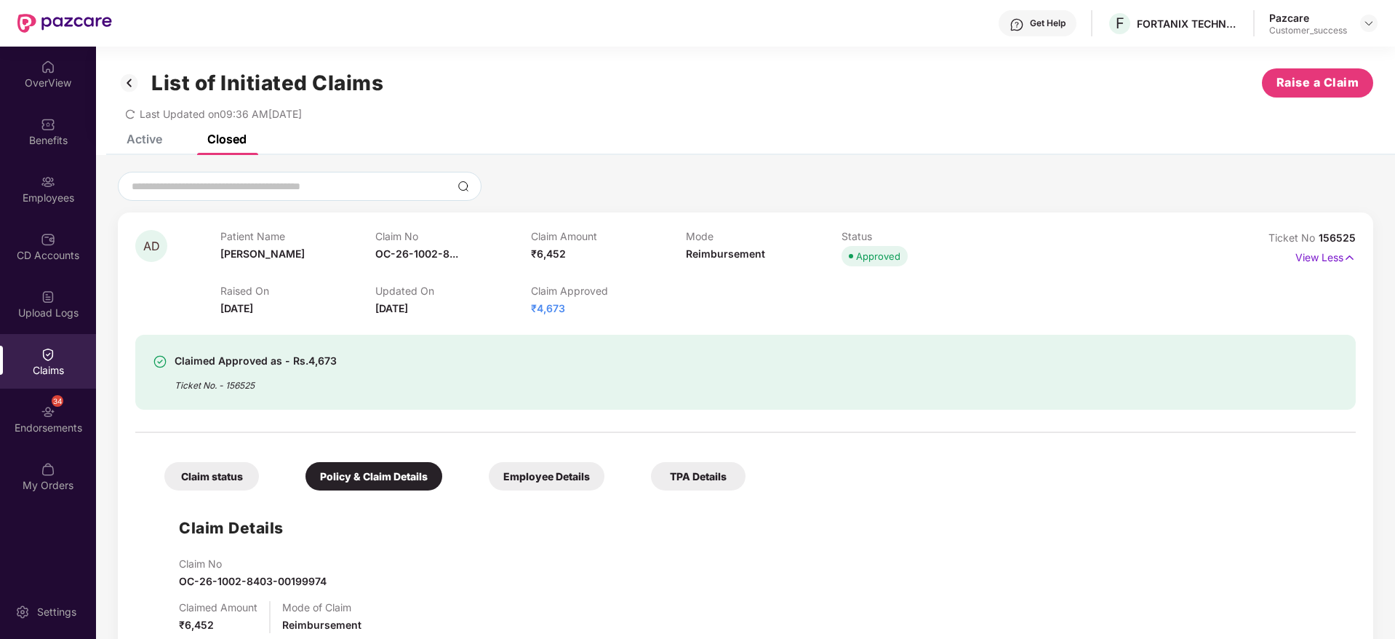
click at [503, 82] on div "List of Initiated Claims Raise a Claim" at bounding box center [746, 82] width 1256 height 29
